Goal: Task Accomplishment & Management: Manage account settings

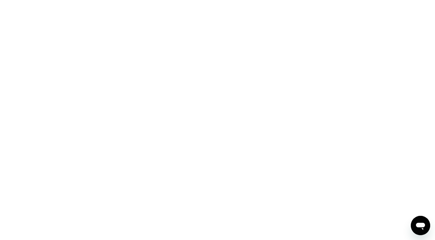
click at [308, 37] on div at bounding box center [217, 120] width 435 height 240
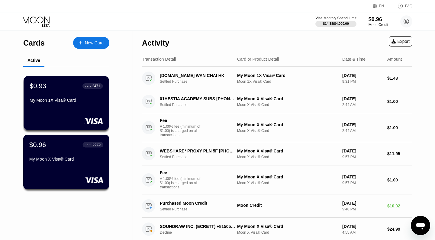
click at [81, 156] on div "$0.96 ● ● ● ● 5625 My Moon X Visa® Card" at bounding box center [66, 152] width 74 height 23
click at [96, 43] on div "New Card" at bounding box center [94, 42] width 19 height 5
